Goal: Information Seeking & Learning: Learn about a topic

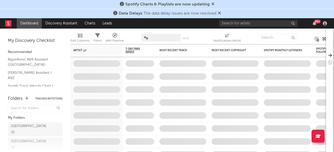
click at [212, 4] on icon at bounding box center [212, 4] width 3 height 4
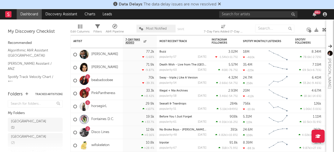
click at [219, 5] on icon at bounding box center [219, 4] width 3 height 4
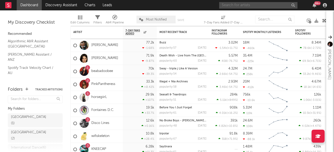
click at [224, 6] on input "text" at bounding box center [258, 5] width 78 height 7
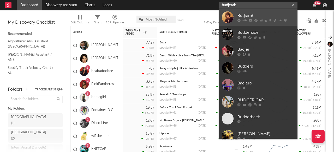
type input "budjerah"
click at [241, 15] on div "Budjerah" at bounding box center [265, 16] width 57 height 6
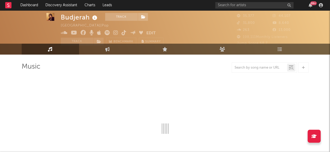
scroll to position [12, 0]
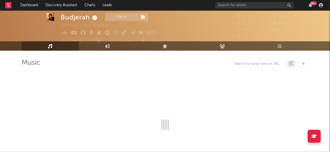
select select "6m"
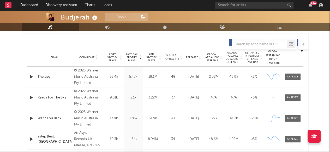
scroll to position [194, 0]
click at [291, 119] on div at bounding box center [292, 119] width 11 height 4
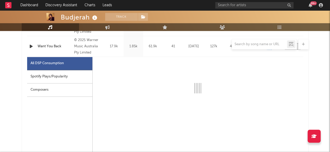
select select "1w"
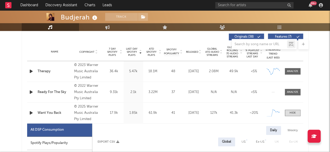
scroll to position [199, 0]
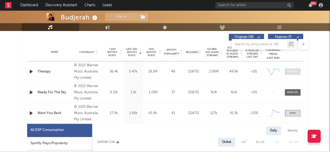
click at [289, 72] on div at bounding box center [292, 72] width 11 height 4
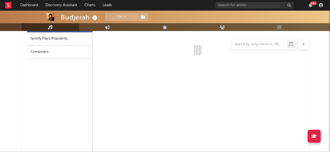
select select "6m"
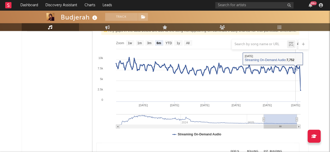
scroll to position [290, 0]
